Goal: Obtain resource: Download file/media

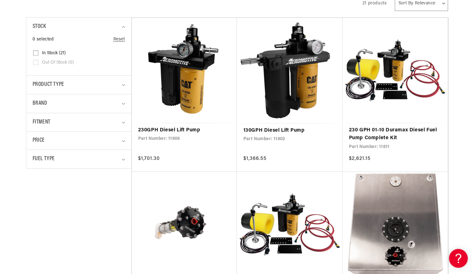
scroll to position [144, 0]
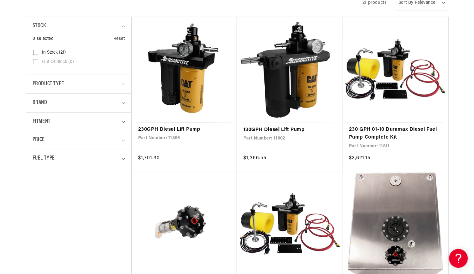
click at [378, 130] on link "230 GPH 01-10 Duramax Diesel Fuel Pump Complete Kit" at bounding box center [395, 134] width 93 height 16
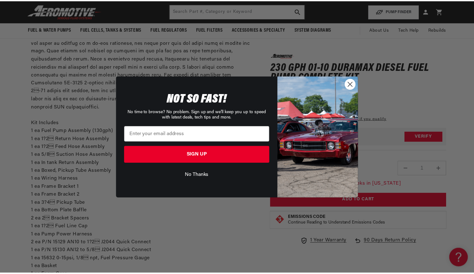
scroll to position [286, 0]
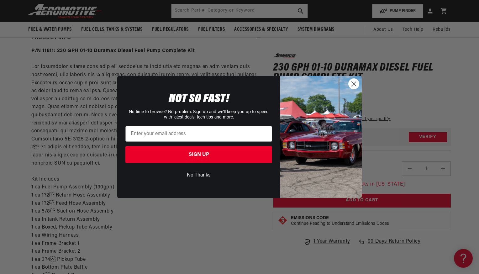
click at [185, 180] on button "No Thanks" at bounding box center [198, 175] width 147 height 12
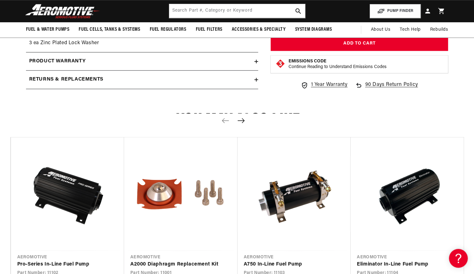
scroll to position [629, 0]
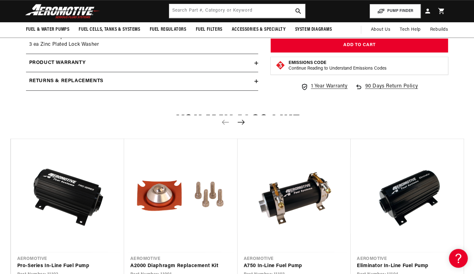
click at [42, 59] on h2 "Product warranty" at bounding box center [57, 63] width 57 height 8
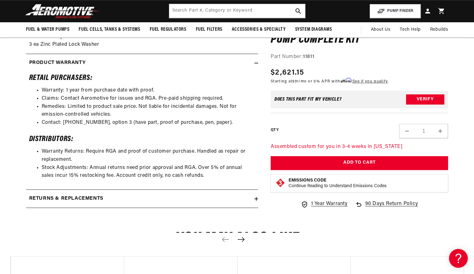
click at [44, 59] on h2 "Product warranty" at bounding box center [57, 63] width 57 height 8
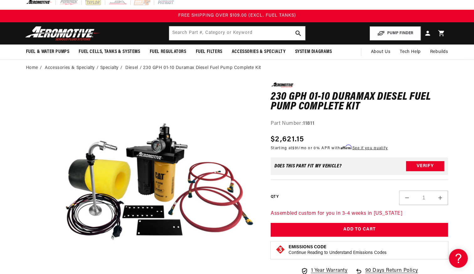
scroll to position [6, 0]
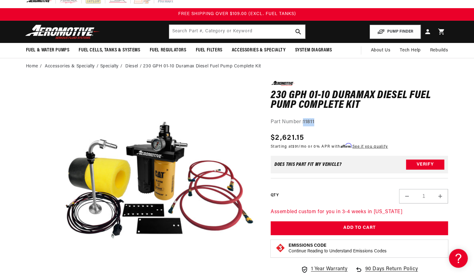
copy strong "11811"
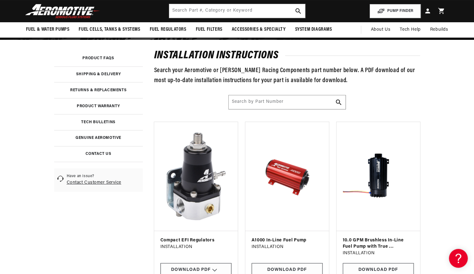
scroll to position [85, 0]
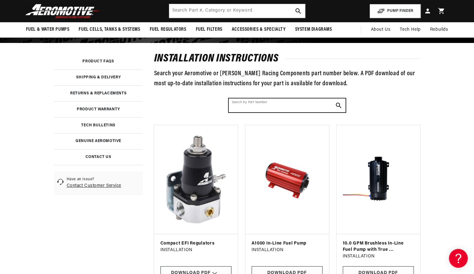
click at [244, 103] on input "Search by Part Number" at bounding box center [287, 105] width 117 height 14
click at [240, 105] on input "Search by Part Number" at bounding box center [287, 105] width 117 height 14
paste input "11811"
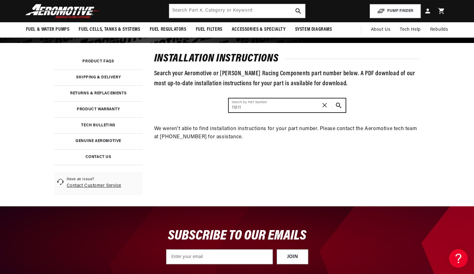
type input "11811"
click at [332, 98] on button "Search Part #, Category or Keyword" at bounding box center [339, 105] width 14 height 14
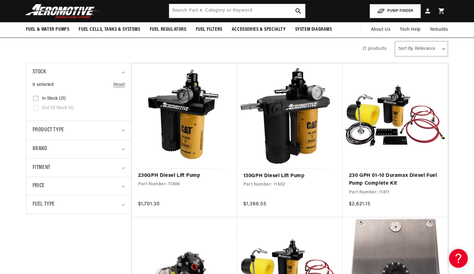
scroll to position [94, 0]
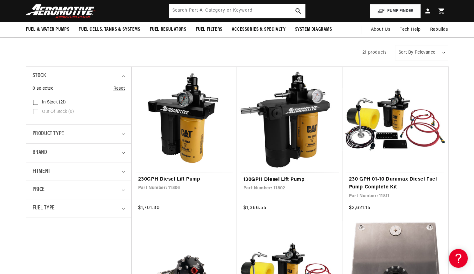
click at [189, 175] on link "230GPH Diesel Lift Pump" at bounding box center [184, 179] width 93 height 8
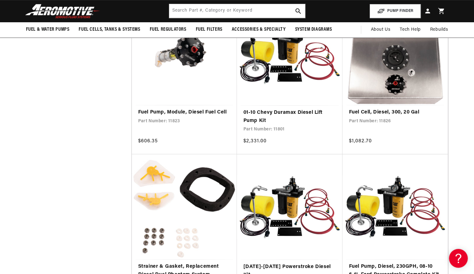
scroll to position [149, 0]
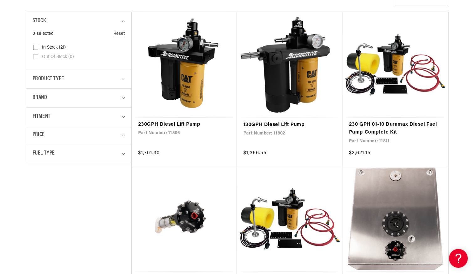
click at [177, 121] on link "230GPH Diesel Lift Pump" at bounding box center [184, 125] width 93 height 8
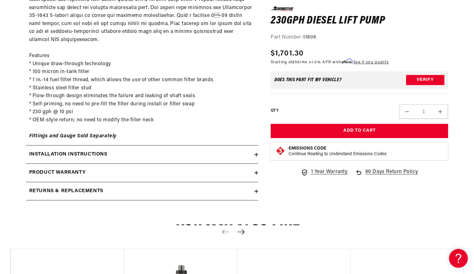
scroll to position [402, 0]
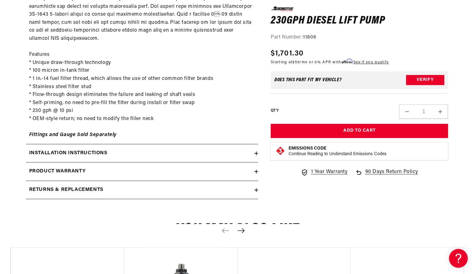
click at [49, 149] on h2 "Installation Instructions" at bounding box center [68, 153] width 78 height 8
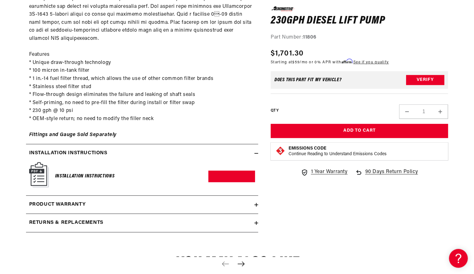
click at [225, 170] on link "Download PDF" at bounding box center [231, 176] width 47 height 12
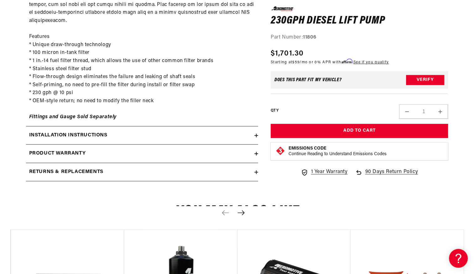
scroll to position [420, 0]
click at [97, 131] on h2 "Installation Instructions" at bounding box center [68, 135] width 78 height 8
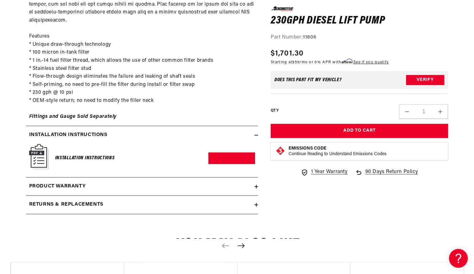
click at [96, 154] on h6 "Installation Instructions" at bounding box center [85, 158] width 60 height 8
click at [222, 152] on link "Download PDF" at bounding box center [231, 158] width 47 height 12
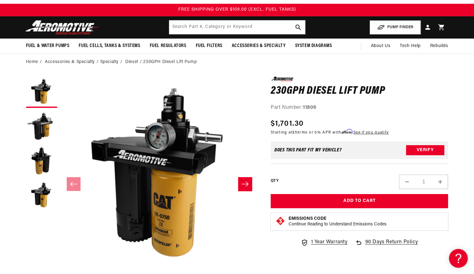
scroll to position [0, 0]
